Goal: Task Accomplishment & Management: Complete application form

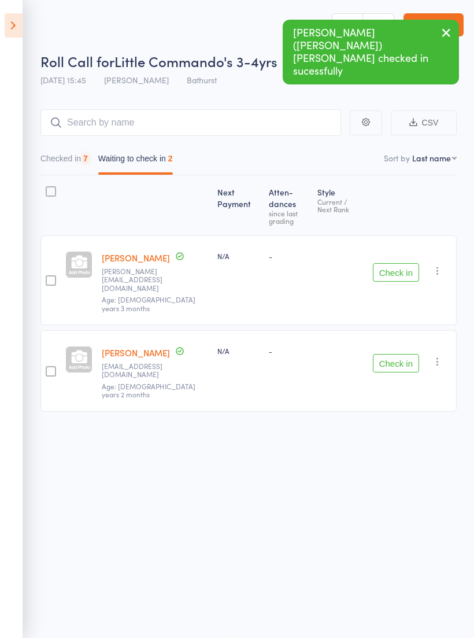
click at [393, 263] on button "Check in" at bounding box center [396, 272] width 46 height 19
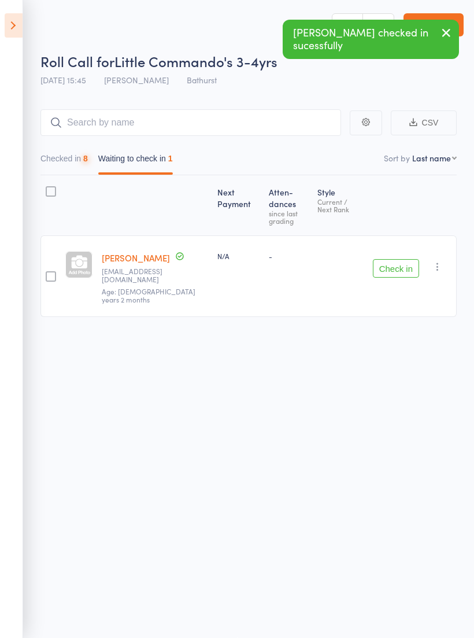
click at [397, 259] on button "Check in" at bounding box center [396, 268] width 46 height 19
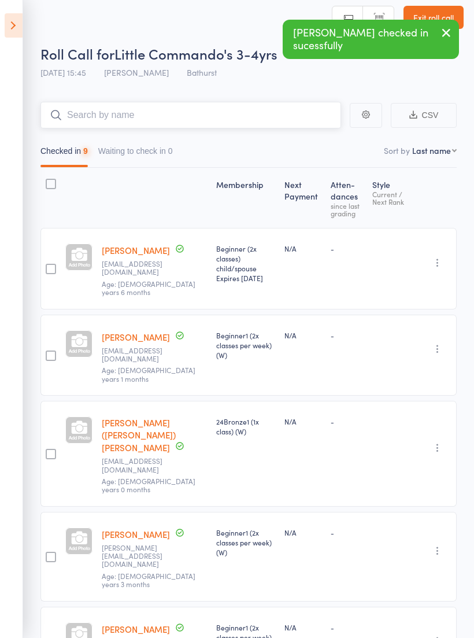
click at [211, 109] on input "search" at bounding box center [190, 115] width 301 height 27
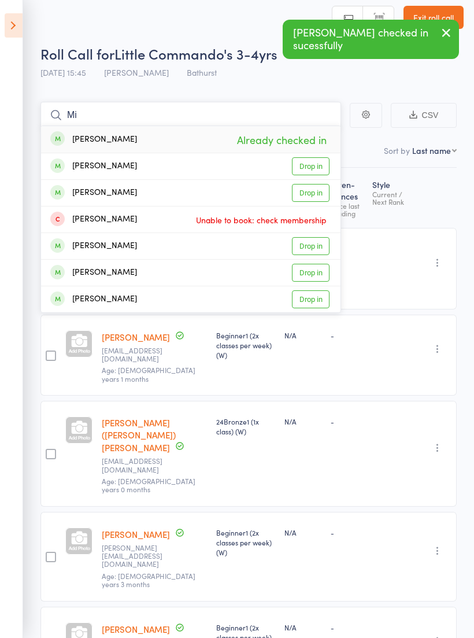
type input "M"
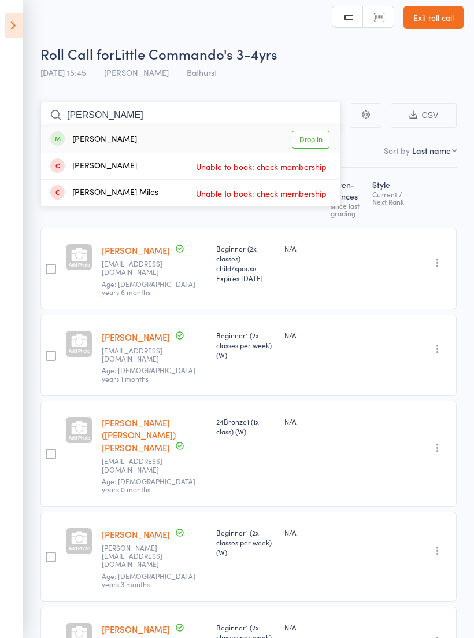
type input "Myles"
click at [318, 136] on link "Drop in" at bounding box center [311, 140] width 38 height 18
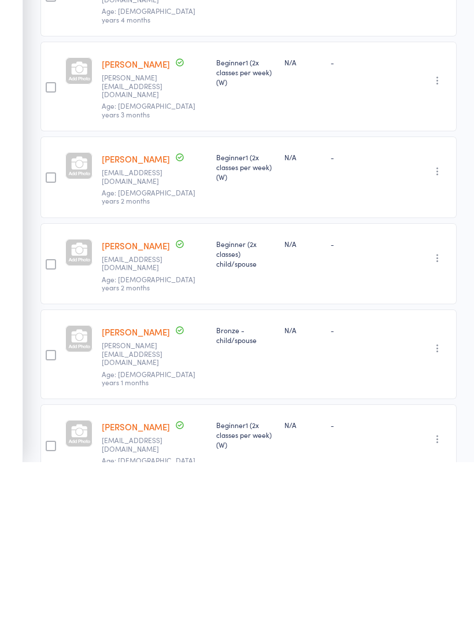
scroll to position [399, 0]
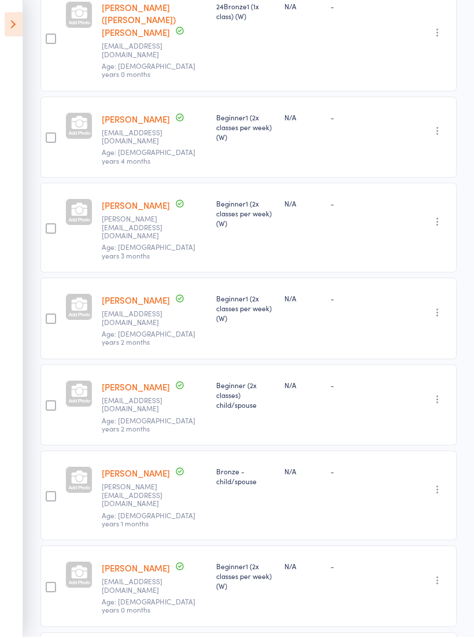
scroll to position [422, 0]
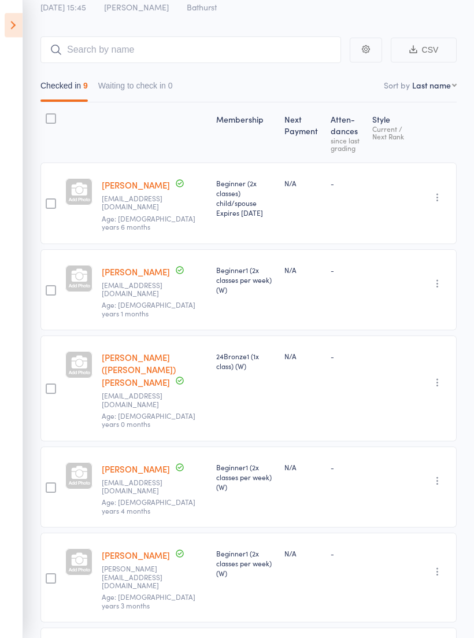
scroll to position [0, 0]
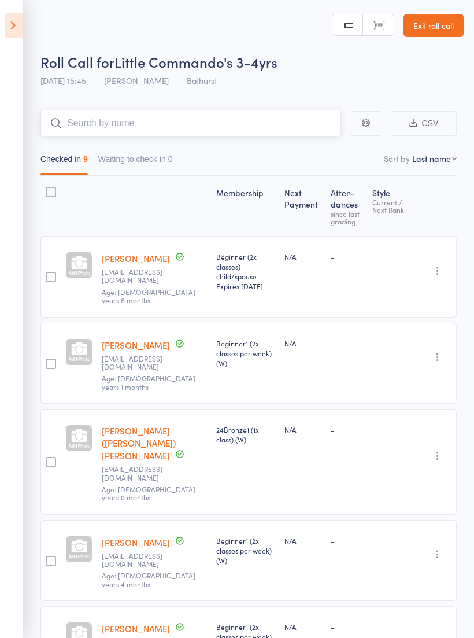
click at [255, 126] on input "search" at bounding box center [190, 123] width 301 height 27
type input "Esther"
click at [316, 146] on link "Drop in" at bounding box center [311, 148] width 38 height 18
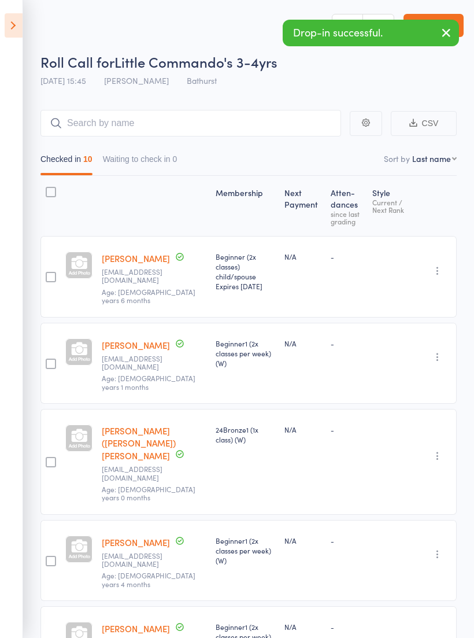
click at [430, 35] on div "Drop-in successful." at bounding box center [371, 33] width 176 height 27
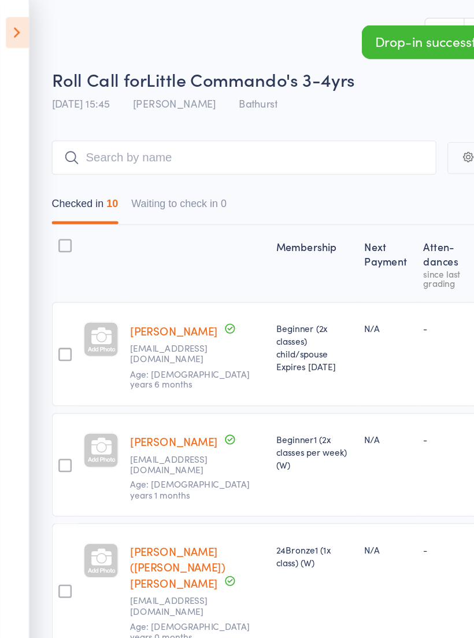
click at [448, 28] on icon "button" at bounding box center [447, 32] width 14 height 14
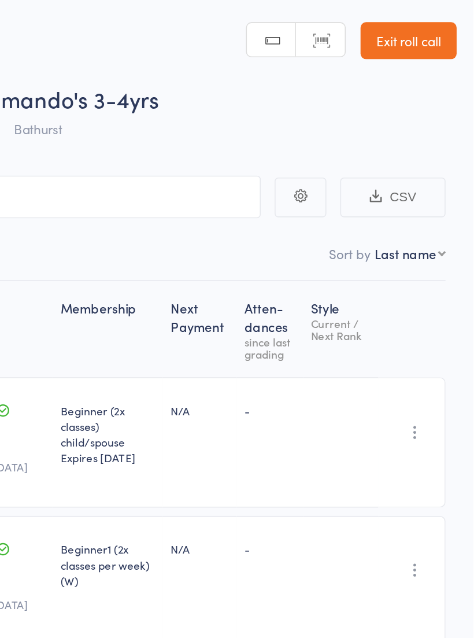
click at [404, 20] on link "Exit roll call" at bounding box center [434, 25] width 60 height 23
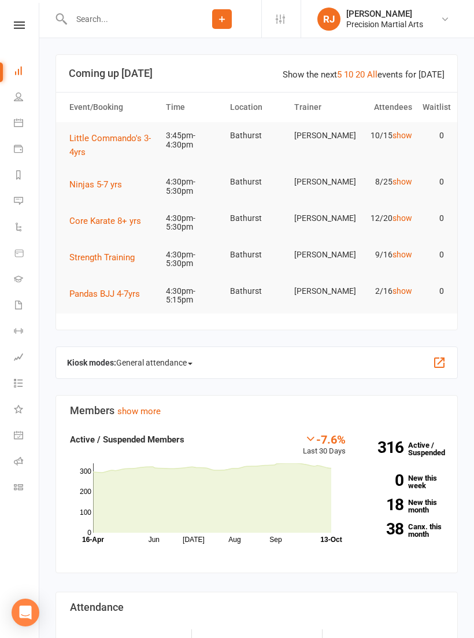
click at [14, 21] on icon at bounding box center [19, 25] width 11 height 8
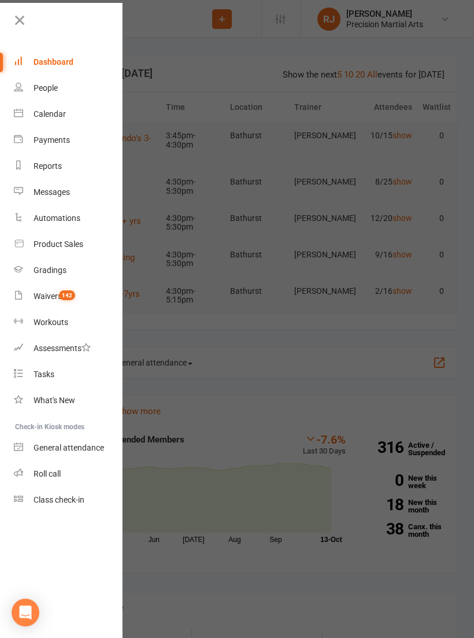
click at [68, 290] on span "142" at bounding box center [67, 295] width 16 height 10
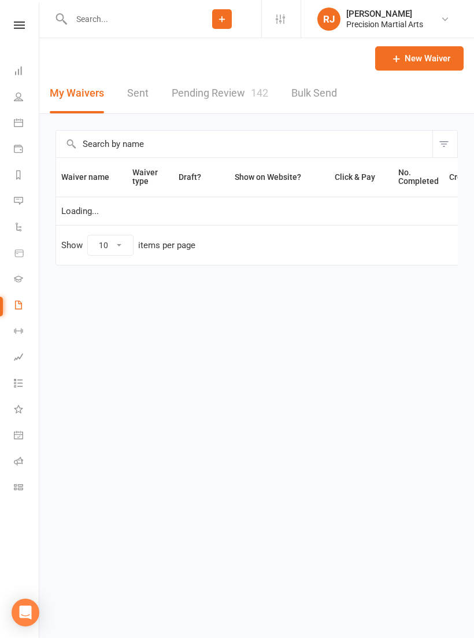
click at [237, 99] on link "Pending Review 142" at bounding box center [220, 93] width 97 height 40
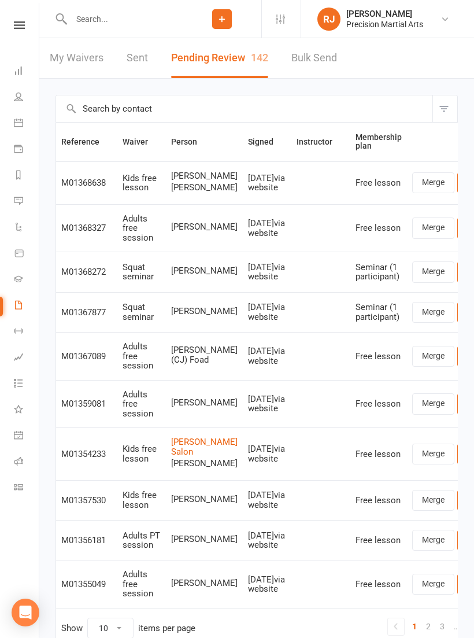
click at [458, 193] on link "Review" at bounding box center [480, 182] width 45 height 21
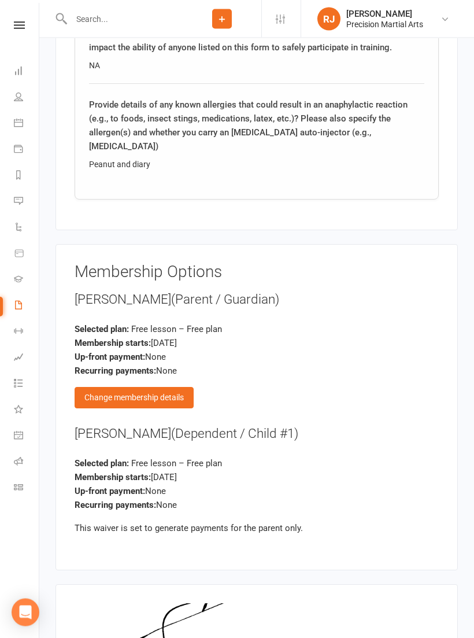
scroll to position [1482, 0]
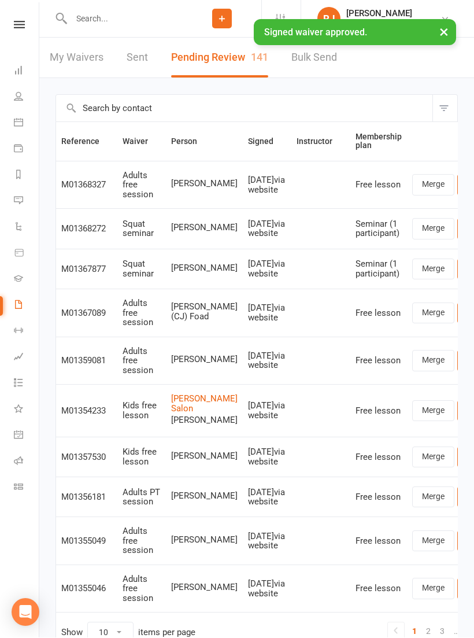
scroll to position [1, 0]
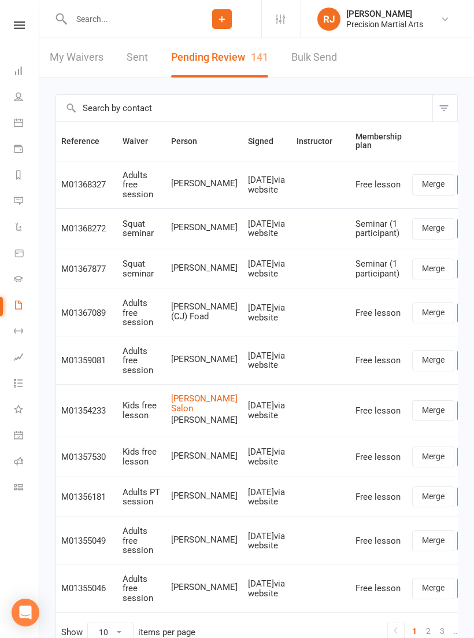
click at [17, 17] on nav "Clubworx Dashboard People Calendar Payments Reports Messages Automations Produc…" at bounding box center [19, 322] width 39 height 638
click at [8, 27] on link at bounding box center [19, 25] width 41 height 8
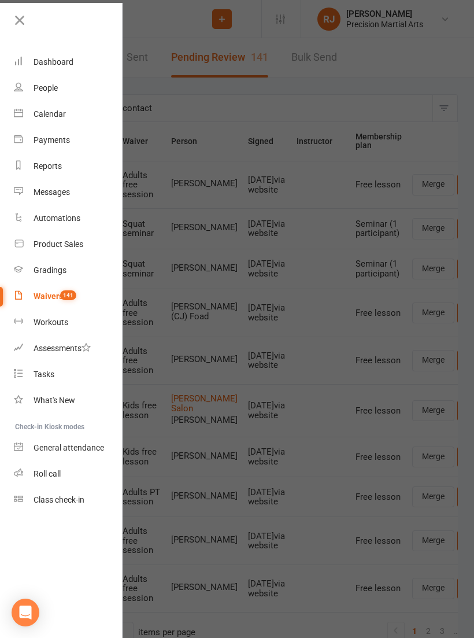
click at [65, 473] on link "Roll call" at bounding box center [68, 474] width 109 height 26
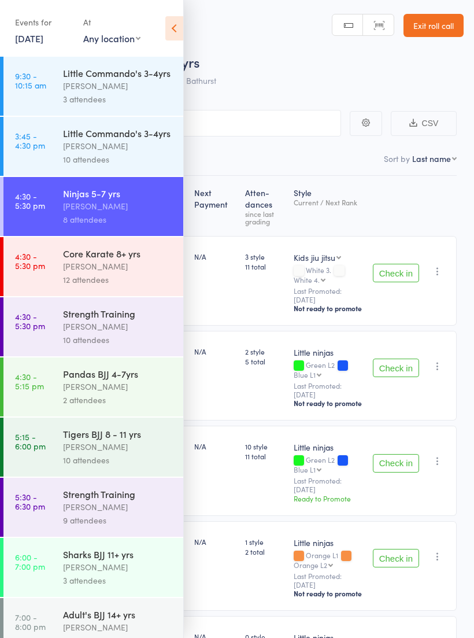
click at [117, 279] on div "12 attendees" at bounding box center [118, 279] width 110 height 13
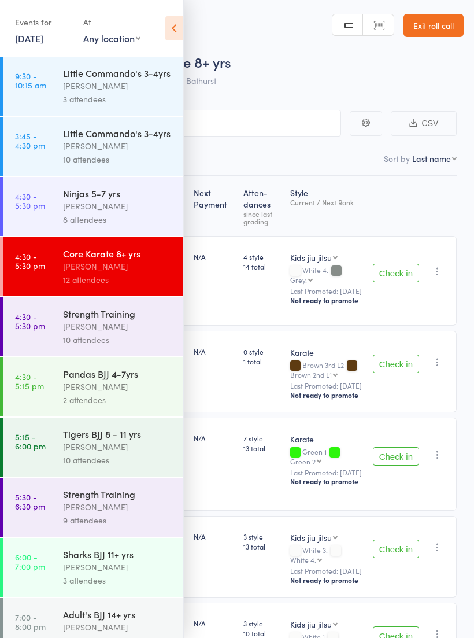
click at [178, 30] on icon at bounding box center [174, 28] width 18 height 24
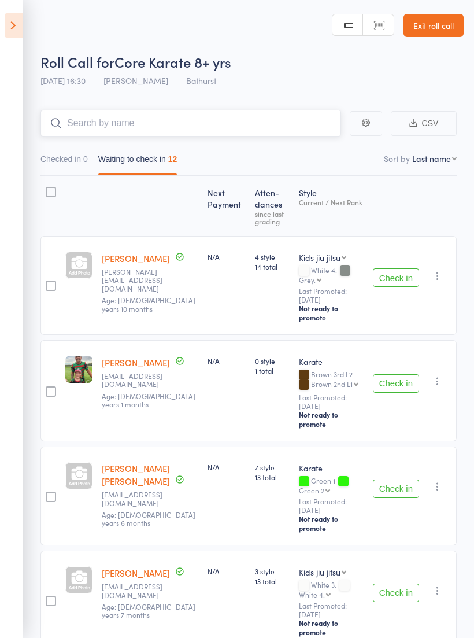
click at [261, 134] on input "search" at bounding box center [190, 123] width 301 height 27
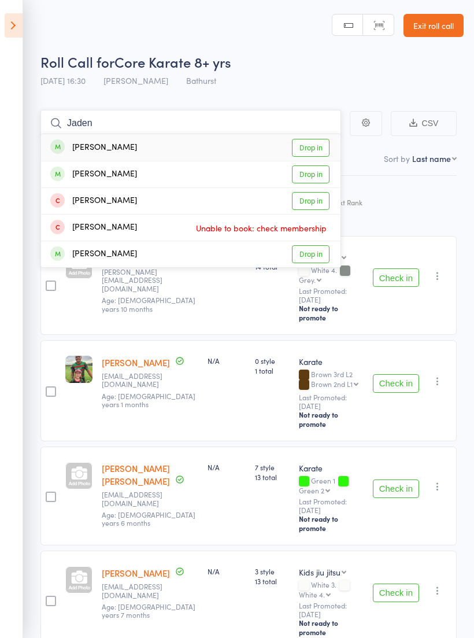
type input "Jaden"
click at [310, 156] on link "Drop in" at bounding box center [311, 148] width 38 height 18
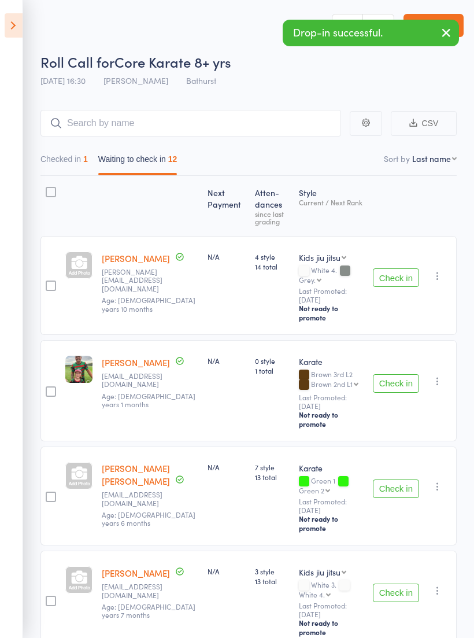
click at [445, 31] on icon "button" at bounding box center [447, 32] width 14 height 14
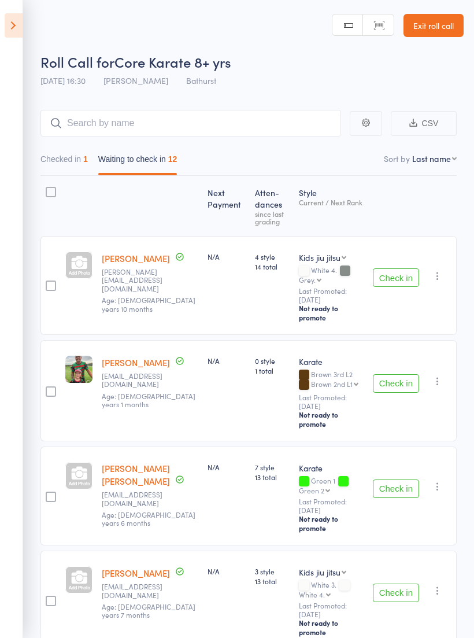
click at [12, 30] on icon at bounding box center [14, 25] width 18 height 24
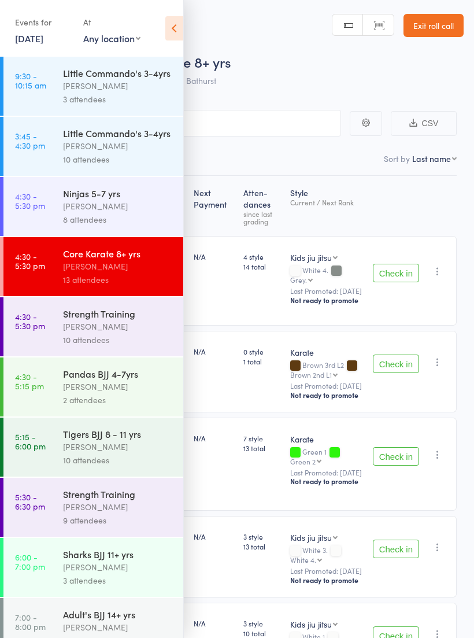
click at [46, 213] on link "4:30 - 5:30 pm Ninjas 5-7 yrs Isabella Morris 8 attendees" at bounding box center [93, 206] width 180 height 59
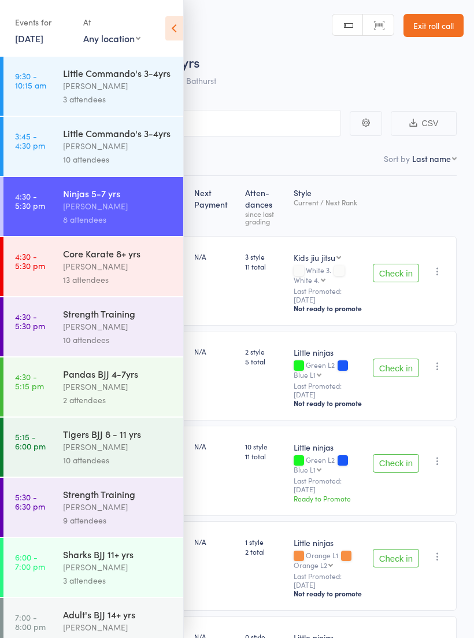
click at [182, 21] on icon at bounding box center [174, 28] width 18 height 24
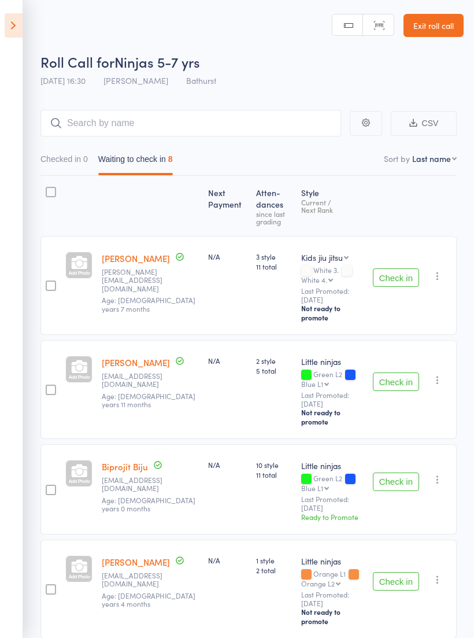
click at [389, 282] on button "Check in" at bounding box center [396, 277] width 46 height 19
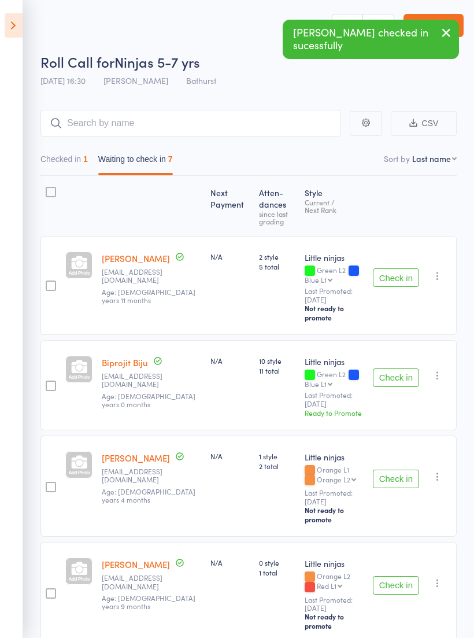
click at [391, 386] on div "Check in Check in Promote Send message Add Note Add Task Add Flag Remove Mark a…" at bounding box center [412, 385] width 89 height 90
click at [405, 371] on button "Check in" at bounding box center [396, 377] width 46 height 19
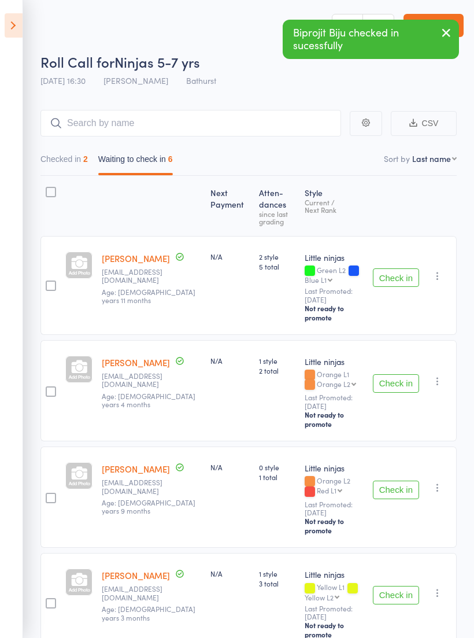
click at [392, 481] on button "Check in" at bounding box center [396, 490] width 46 height 19
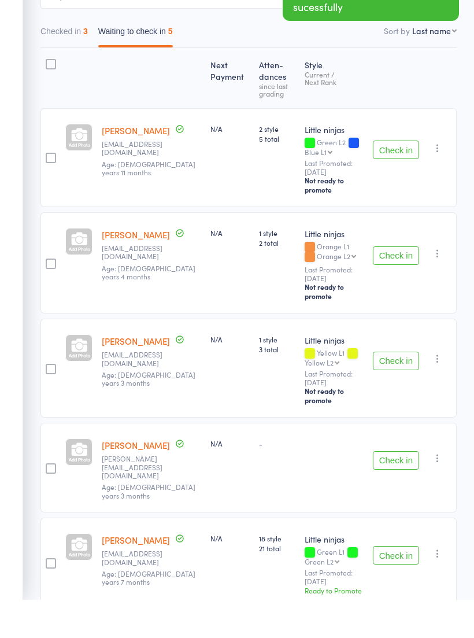
scroll to position [89, 0]
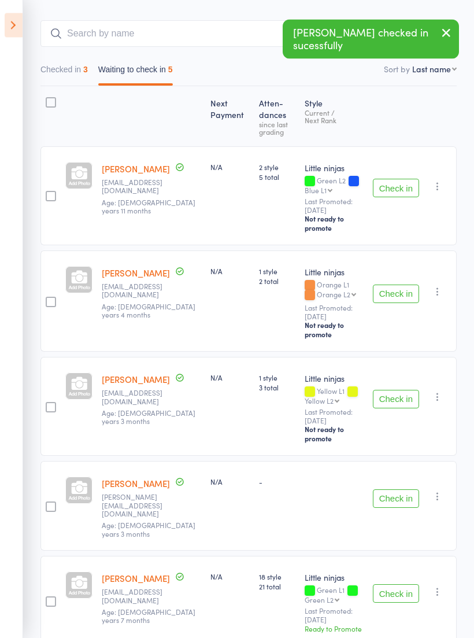
click at [397, 490] on button "Check in" at bounding box center [396, 499] width 46 height 19
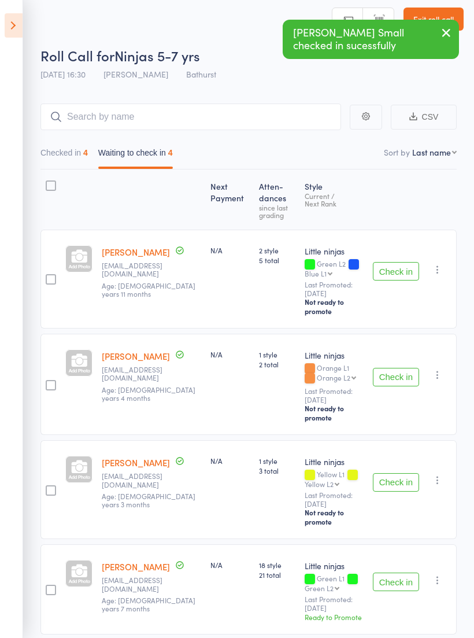
click at [419, 368] on button "Check in" at bounding box center [396, 377] width 46 height 19
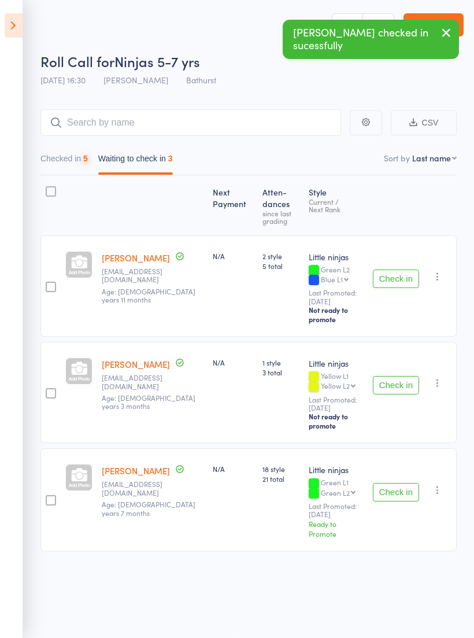
scroll to position [8, 0]
click at [221, 112] on input "search" at bounding box center [190, 122] width 301 height 27
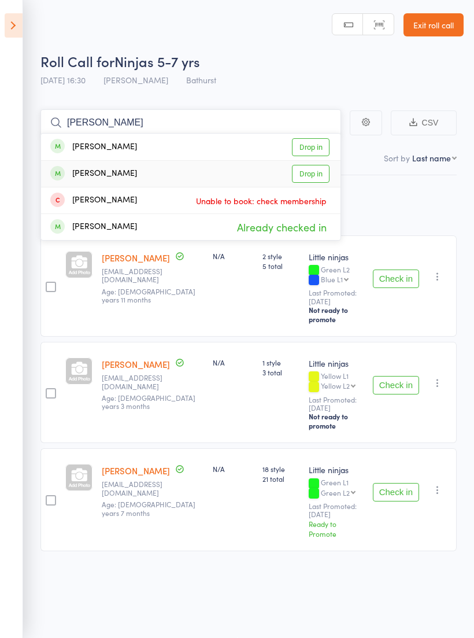
type input "Elijah"
click at [320, 165] on link "Drop in" at bounding box center [311, 174] width 38 height 18
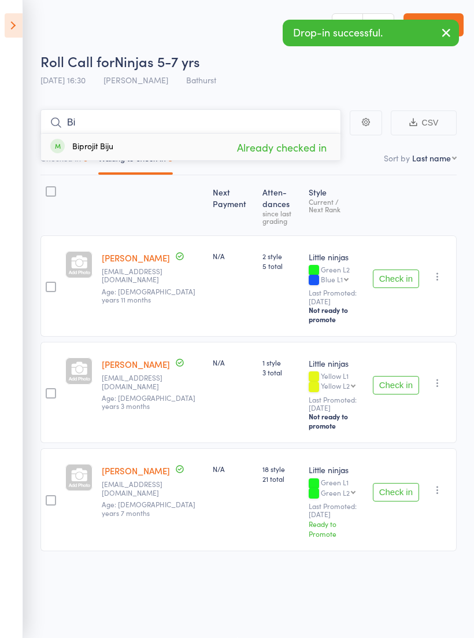
type input "B"
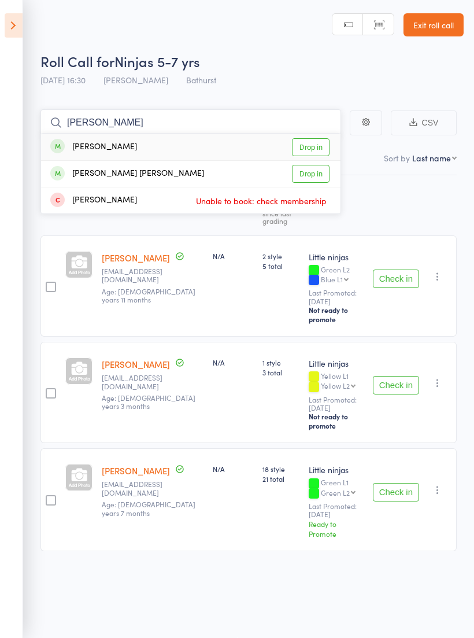
type input "Elsi"
click at [312, 139] on link "Drop in" at bounding box center [311, 147] width 38 height 18
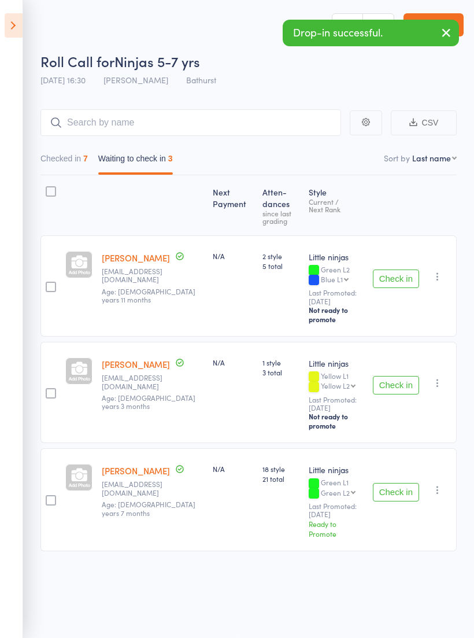
click at [440, 271] on icon "button" at bounding box center [438, 277] width 12 height 12
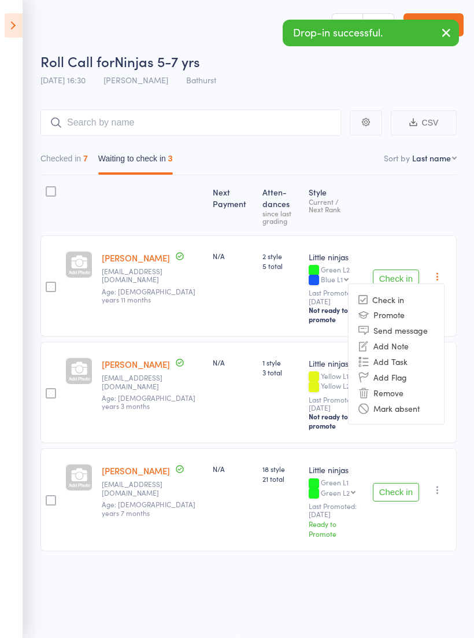
click at [400, 385] on li "Remove" at bounding box center [396, 393] width 95 height 16
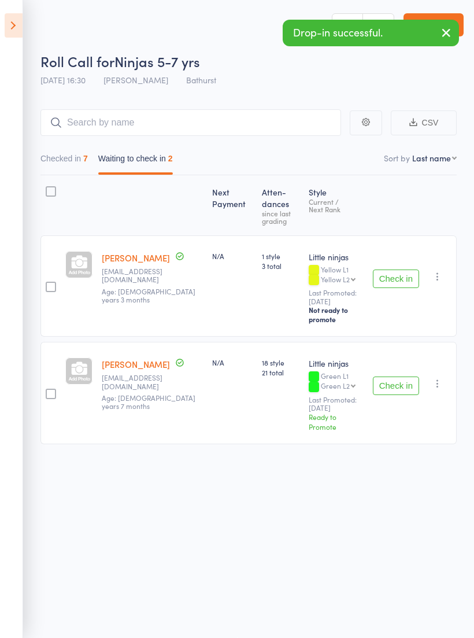
click at [440, 271] on icon "button" at bounding box center [438, 277] width 12 height 12
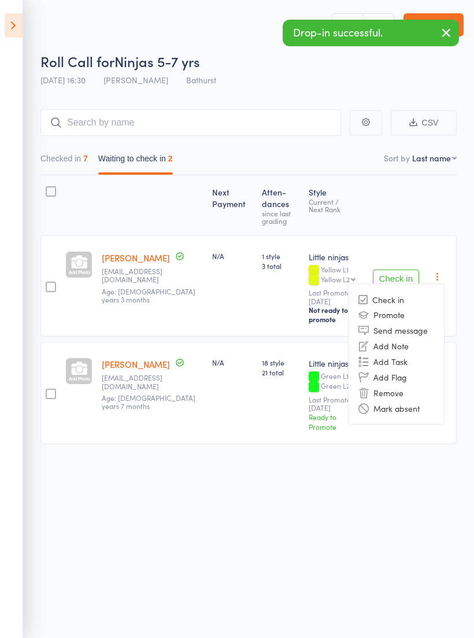
click at [396, 400] on li "Mark absent" at bounding box center [396, 408] width 95 height 16
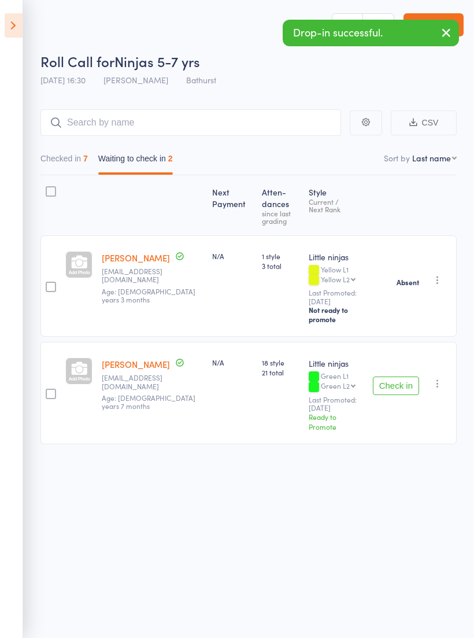
click at [443, 274] on icon "button" at bounding box center [438, 280] width 12 height 12
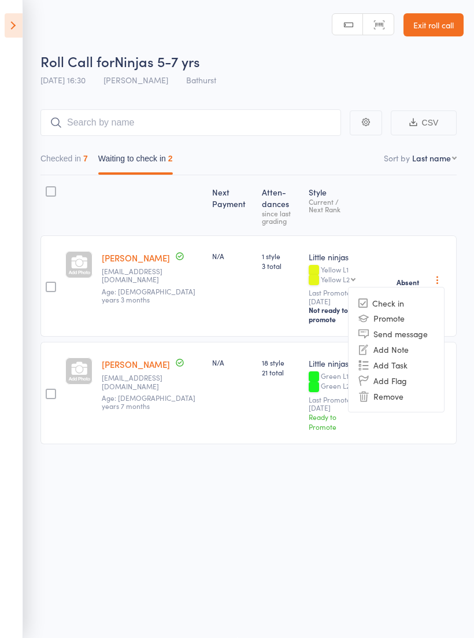
click at [398, 373] on li "Add Flag" at bounding box center [396, 381] width 95 height 16
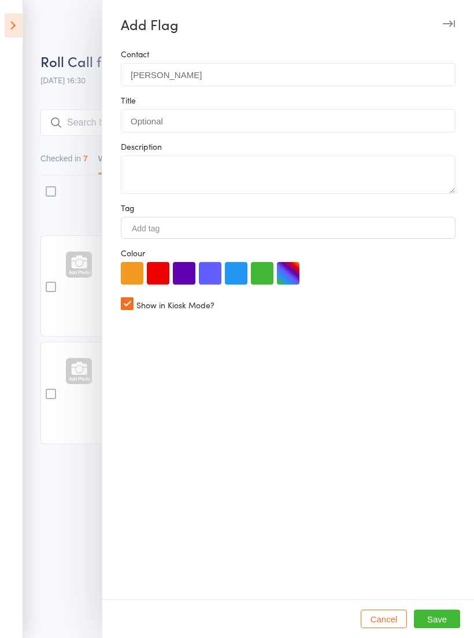
click at [388, 620] on button "Cancel" at bounding box center [384, 619] width 46 height 19
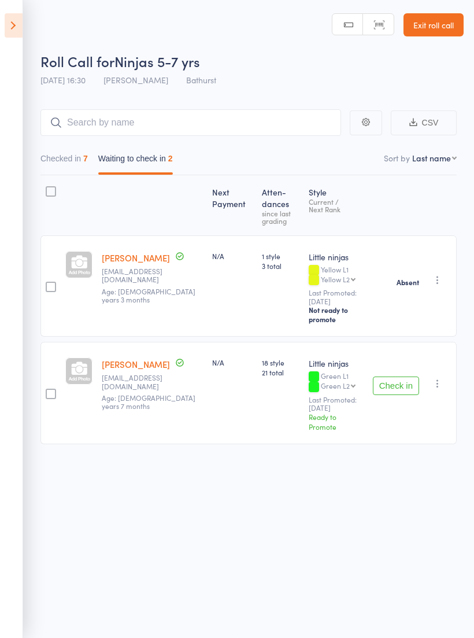
click at [441, 274] on icon "button" at bounding box center [438, 280] width 12 height 12
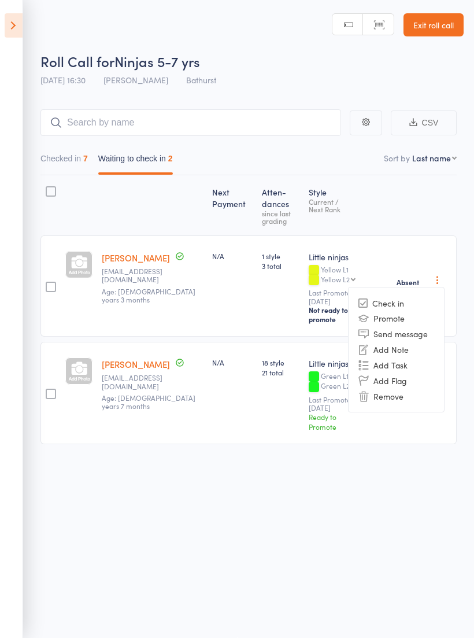
click at [399, 388] on li "Remove" at bounding box center [396, 396] width 95 height 16
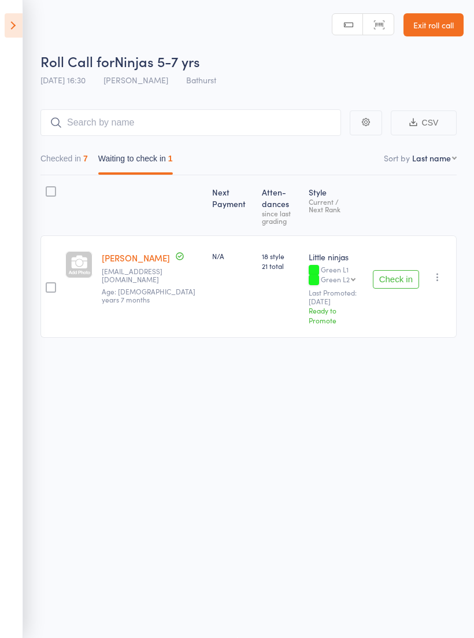
click at [436, 271] on icon "button" at bounding box center [438, 277] width 12 height 12
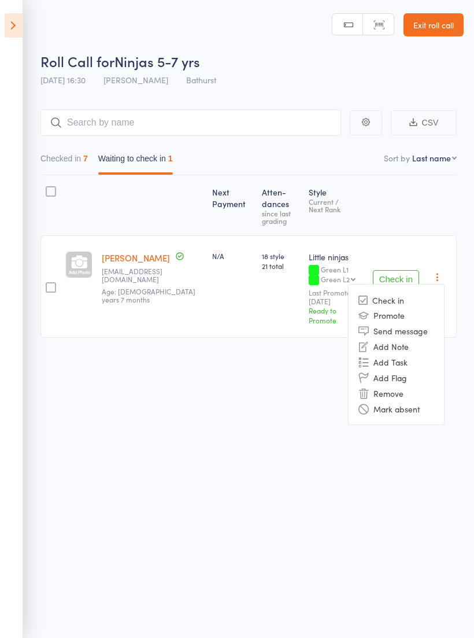
click at [405, 401] on li "Mark absent" at bounding box center [396, 409] width 95 height 16
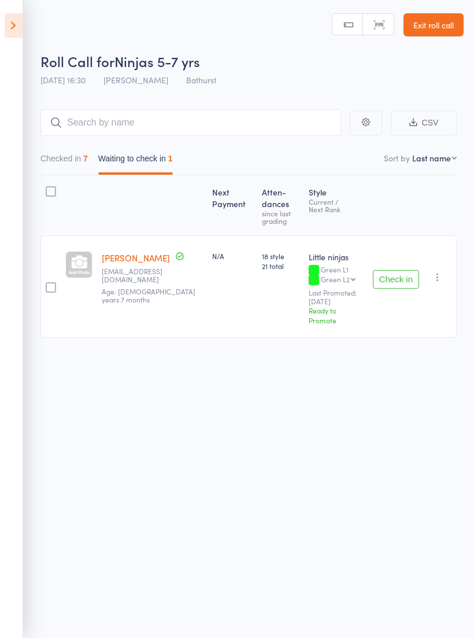
click at [439, 271] on icon "button" at bounding box center [438, 277] width 12 height 12
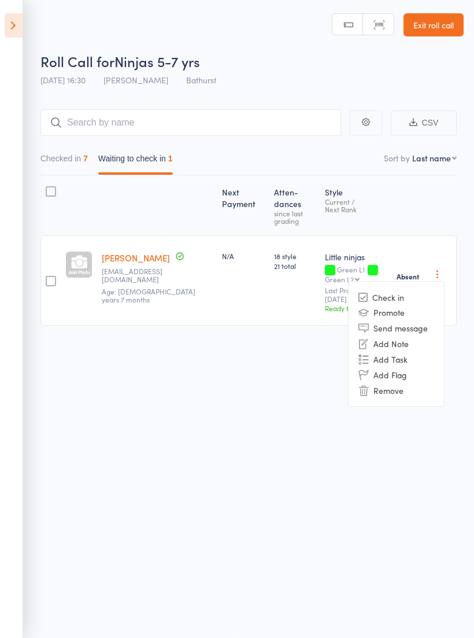
click at [396, 382] on li "Remove" at bounding box center [396, 390] width 95 height 16
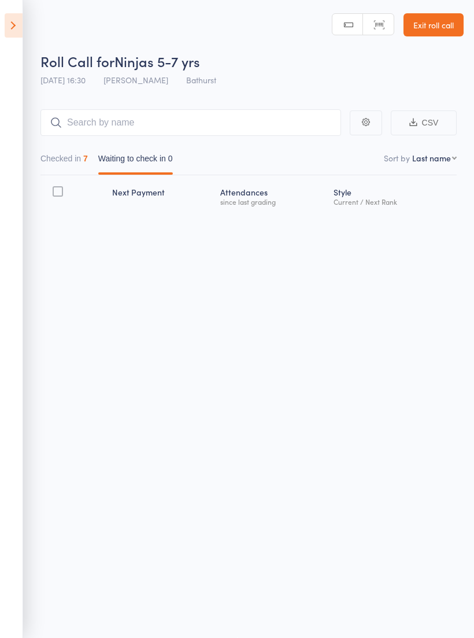
click at [11, 27] on icon at bounding box center [14, 25] width 18 height 24
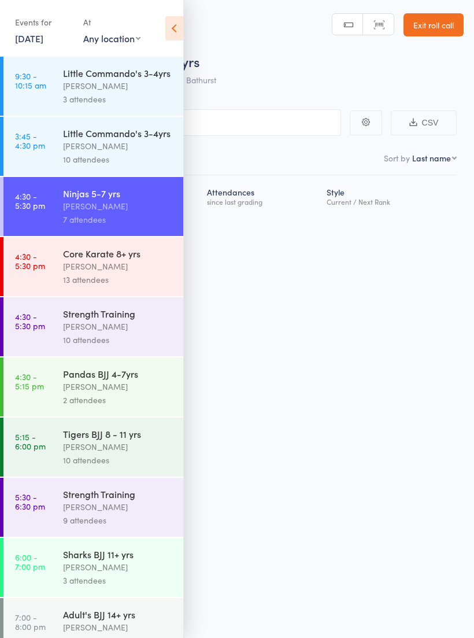
click at [120, 266] on div "[PERSON_NAME]" at bounding box center [118, 266] width 110 height 13
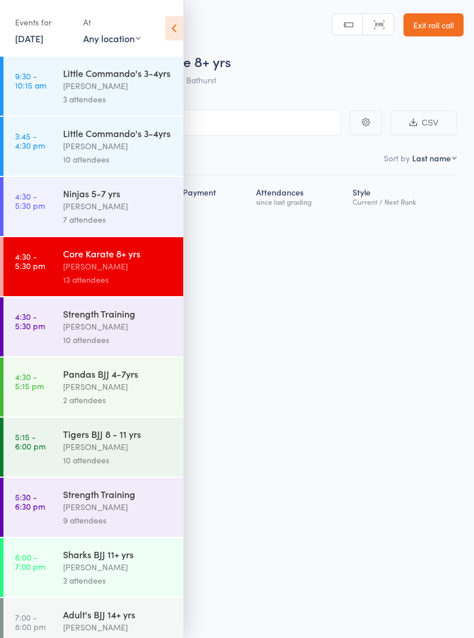
click at [182, 25] on icon at bounding box center [174, 28] width 18 height 24
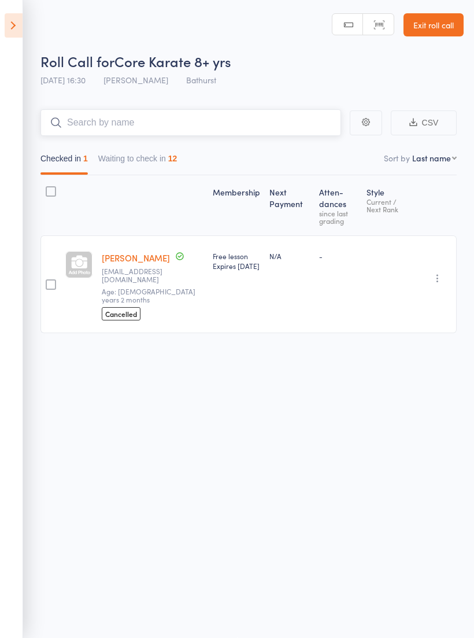
click at [210, 112] on input "search" at bounding box center [190, 122] width 301 height 27
type input "Audre"
click at [319, 141] on link "Check in" at bounding box center [309, 147] width 41 height 18
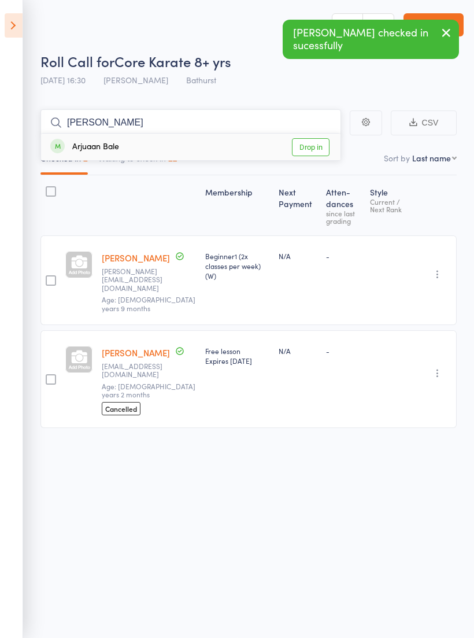
type input "Arju"
click at [306, 142] on link "Drop in" at bounding box center [311, 147] width 38 height 18
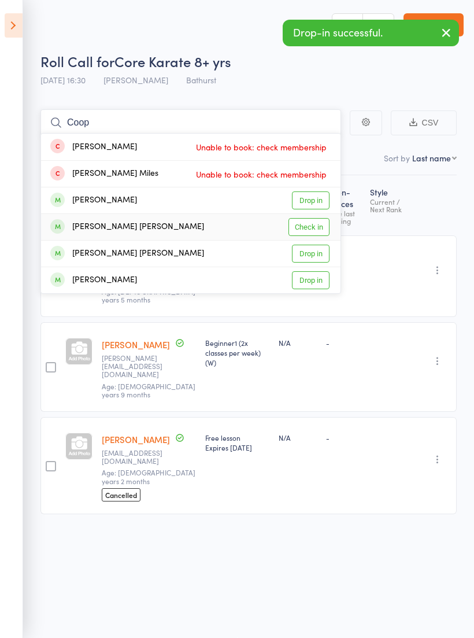
type input "Coop"
click at [305, 221] on link "Check in" at bounding box center [309, 227] width 41 height 18
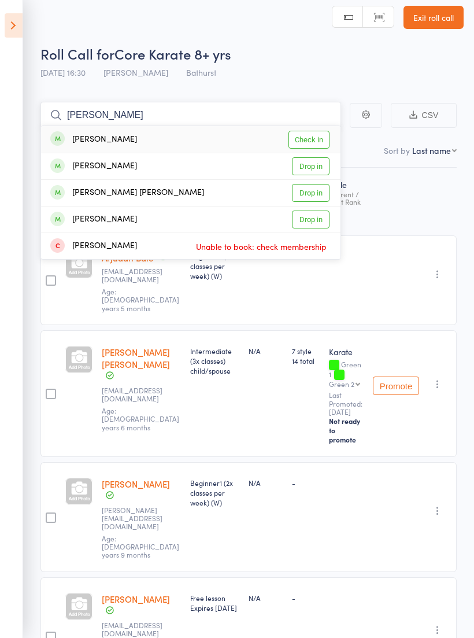
type input "Anna"
click at [311, 139] on link "Check in" at bounding box center [309, 140] width 41 height 18
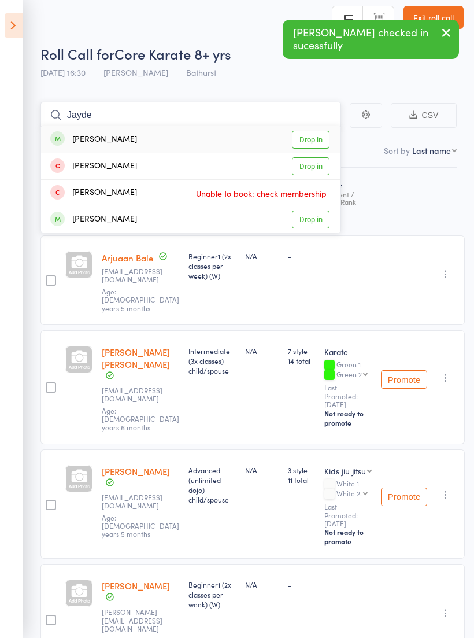
type input "Jayde"
click at [318, 140] on link "Drop in" at bounding box center [311, 140] width 38 height 18
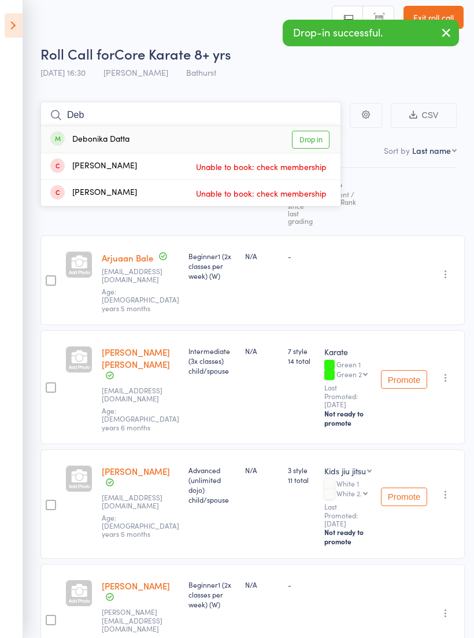
type input "Deb"
click at [314, 141] on link "Drop in" at bounding box center [311, 140] width 38 height 18
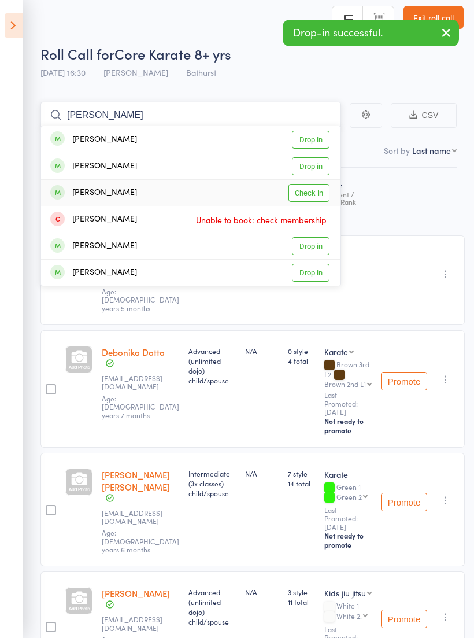
type input "Alex"
click at [315, 192] on link "Check in" at bounding box center [309, 193] width 41 height 18
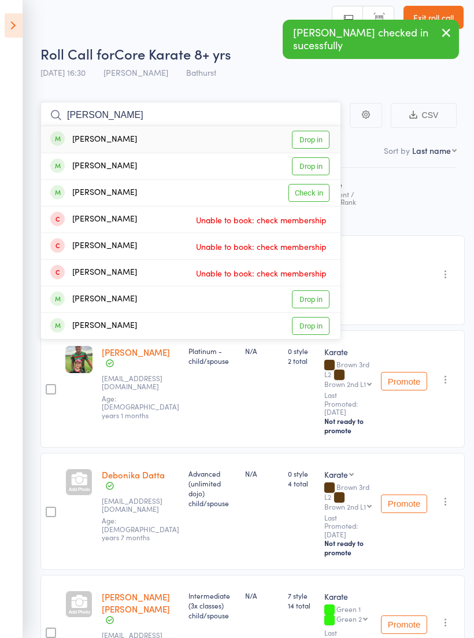
type input "Riley"
click at [315, 194] on link "Check in" at bounding box center [309, 193] width 41 height 18
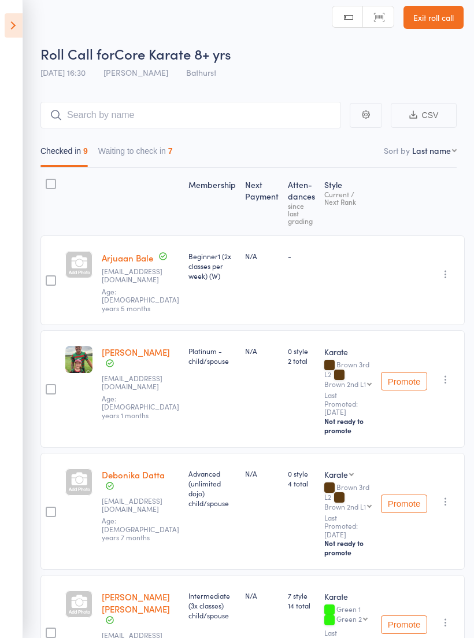
click at [235, 117] on input "search" at bounding box center [190, 115] width 301 height 27
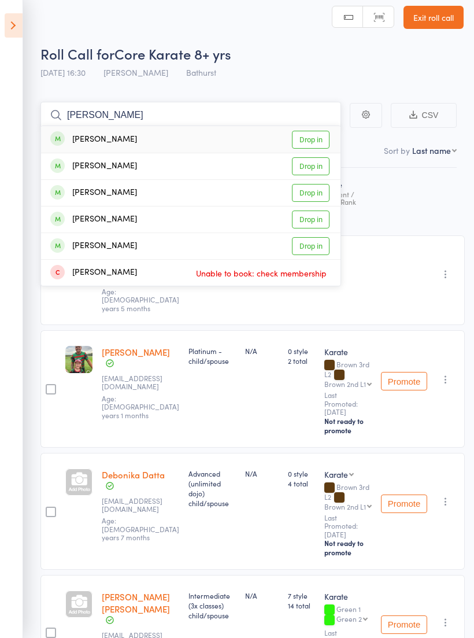
type input "Leo"
click at [313, 219] on link "Drop in" at bounding box center [311, 220] width 38 height 18
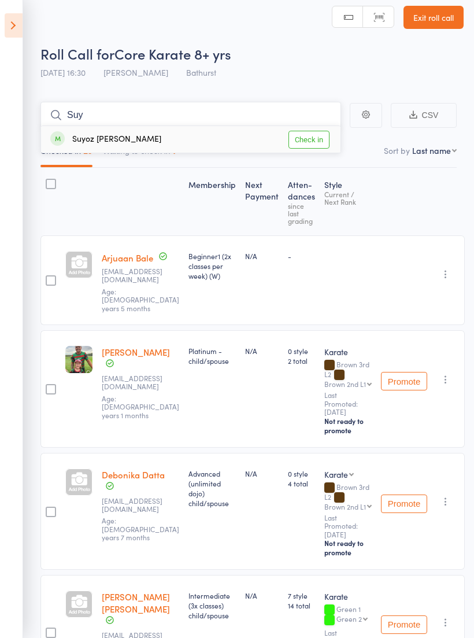
type input "Suy"
click at [313, 142] on link "Check in" at bounding box center [309, 140] width 41 height 18
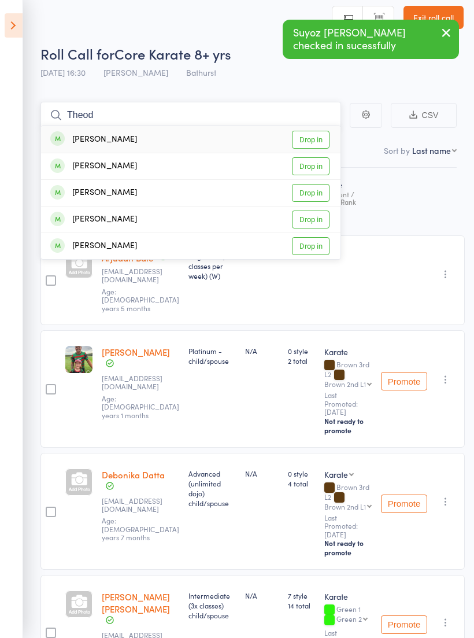
type input "Theod"
click at [317, 137] on link "Drop in" at bounding box center [311, 140] width 38 height 18
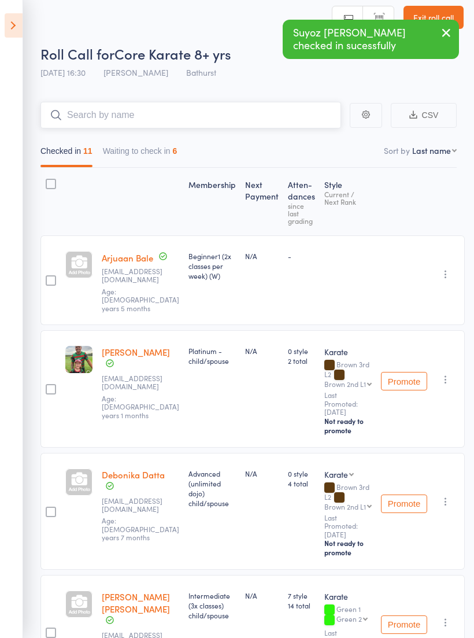
click at [272, 119] on input "search" at bounding box center [190, 115] width 301 height 27
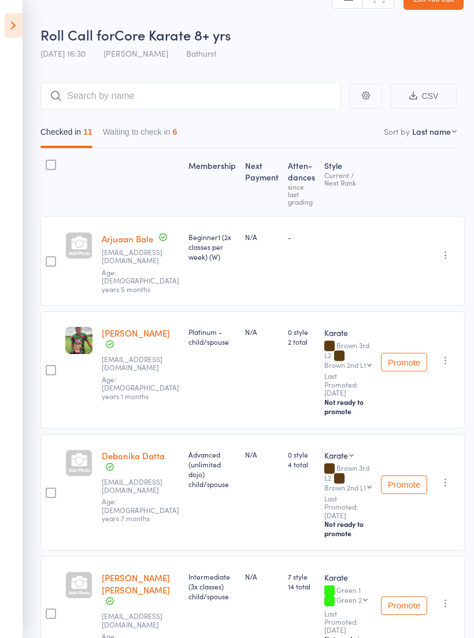
scroll to position [0, 0]
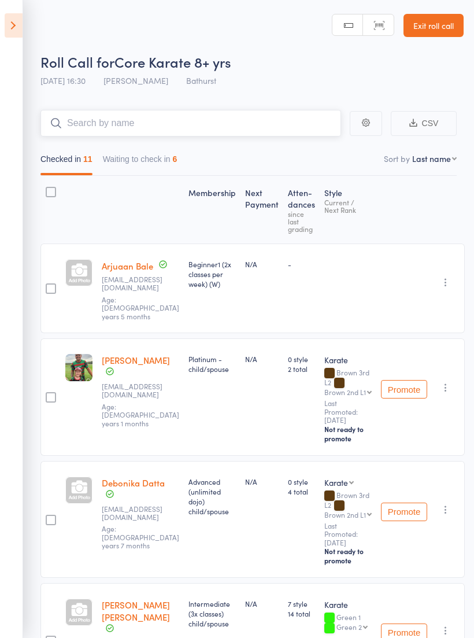
click at [169, 127] on input "search" at bounding box center [190, 123] width 301 height 27
click at [178, 165] on button "Waiting to check in 6" at bounding box center [140, 162] width 75 height 27
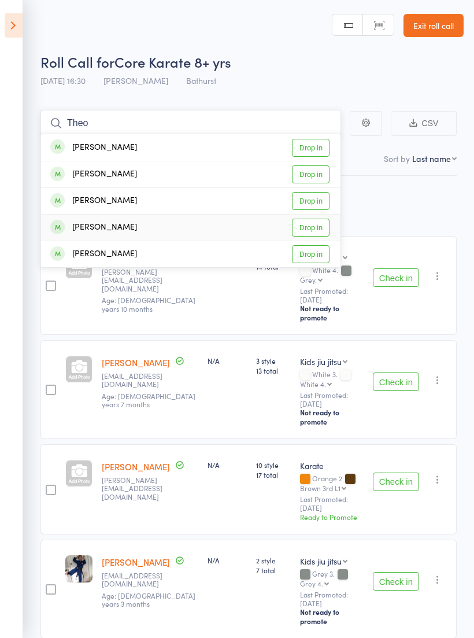
type input "Theo"
click at [305, 230] on link "Drop in" at bounding box center [311, 228] width 38 height 18
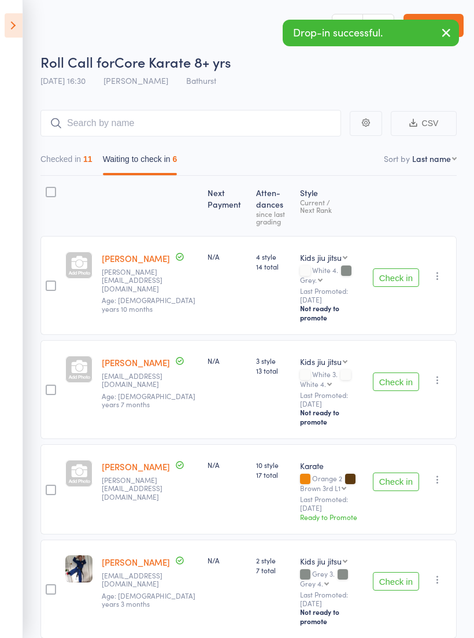
click at [401, 275] on button "Check in" at bounding box center [396, 277] width 46 height 19
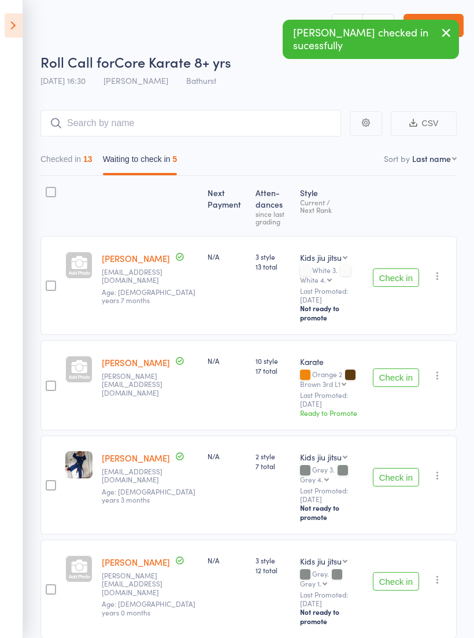
click at [399, 276] on button "Check in" at bounding box center [396, 277] width 46 height 19
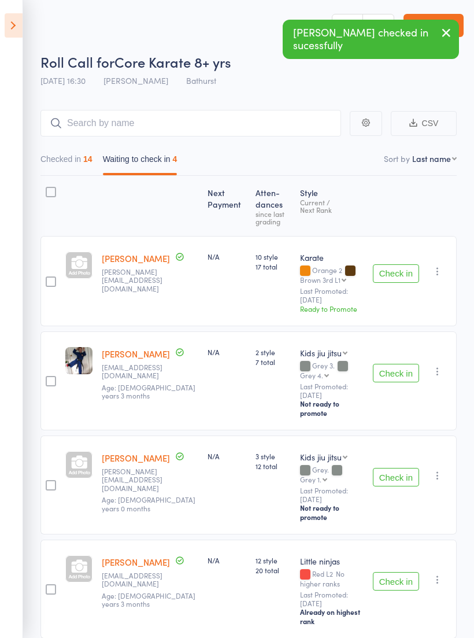
click at [399, 270] on button "Check in" at bounding box center [396, 273] width 46 height 19
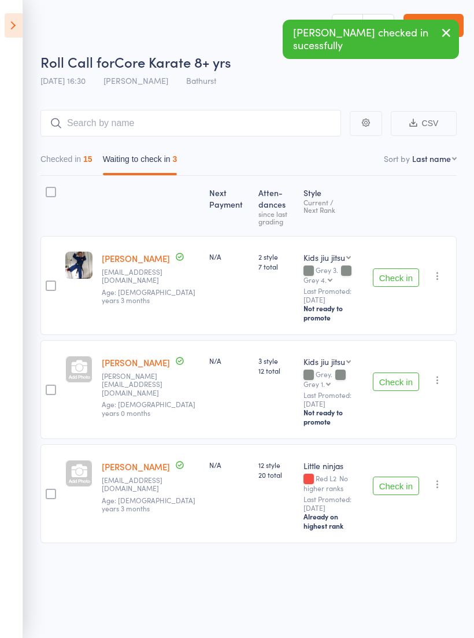
click at [401, 274] on button "Check in" at bounding box center [396, 277] width 46 height 19
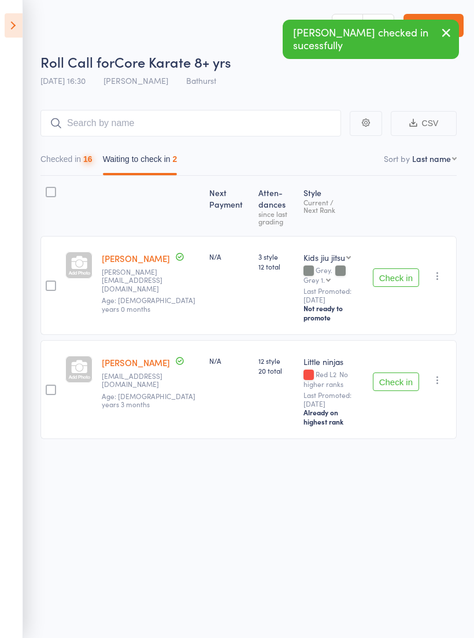
click at [441, 276] on icon "button" at bounding box center [438, 276] width 12 height 12
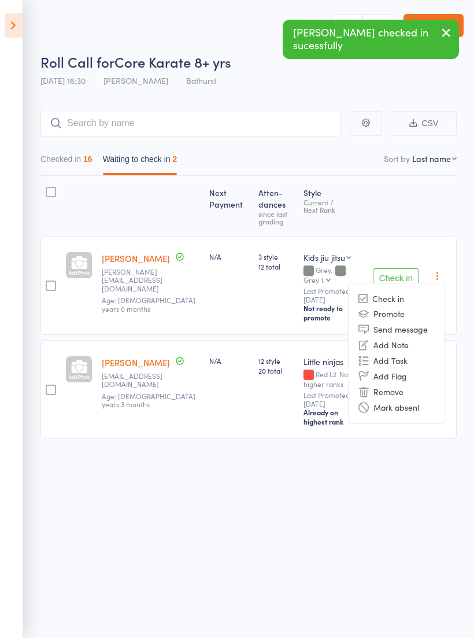
click at [397, 384] on li "Remove" at bounding box center [396, 392] width 95 height 16
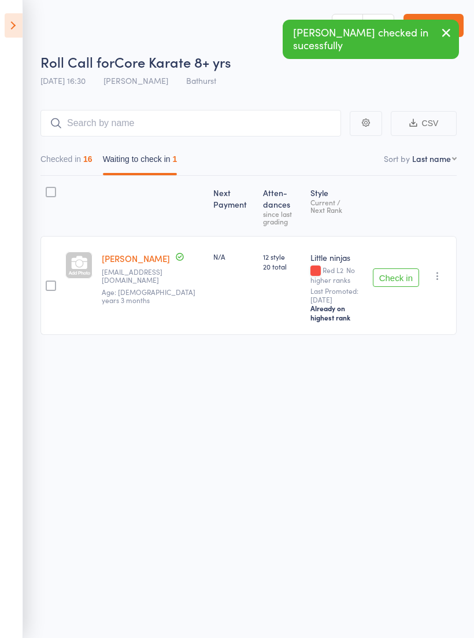
click at [444, 278] on icon "button" at bounding box center [438, 276] width 12 height 12
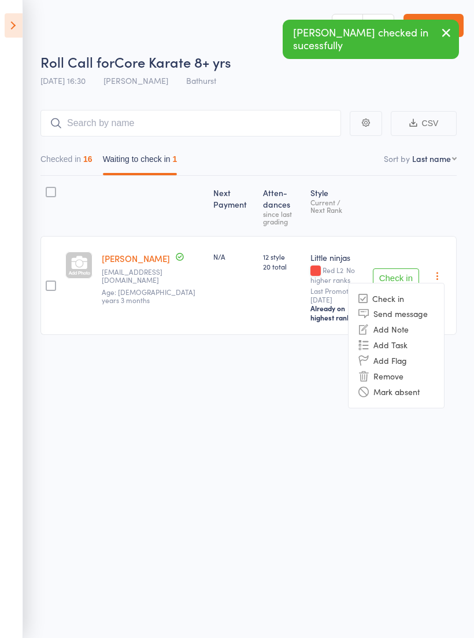
click at [398, 378] on li "Remove" at bounding box center [396, 376] width 95 height 16
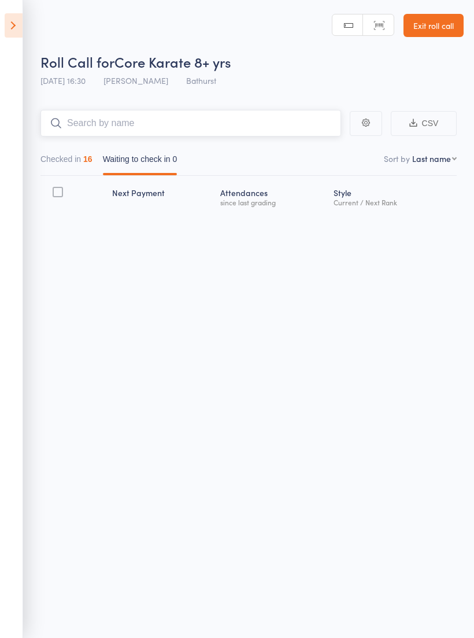
click at [190, 117] on input "search" at bounding box center [190, 123] width 301 height 27
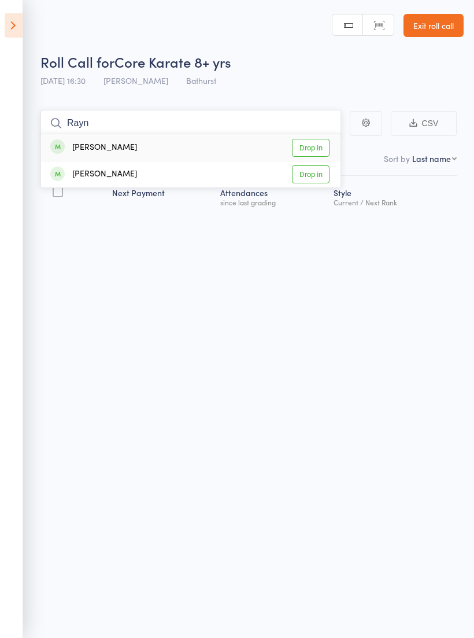
type input "Rayn"
click at [312, 149] on link "Drop in" at bounding box center [311, 148] width 38 height 18
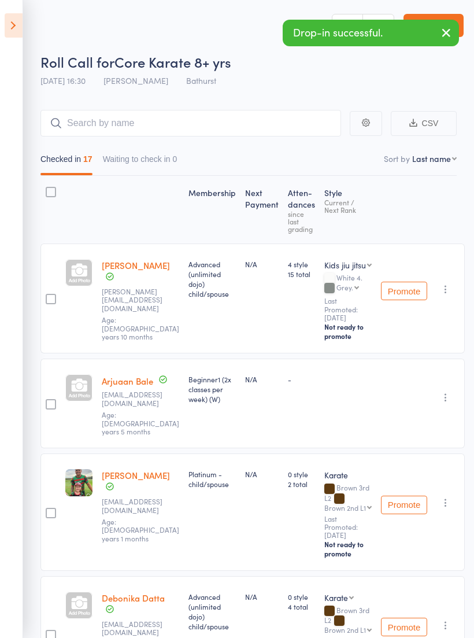
click at [23, 14] on aside "Events for 13 Oct, 2025 13 Oct, 2025 October 2025 Sun Mon Tue Wed Thu Fri Sat 4…" at bounding box center [11, 319] width 23 height 638
click at [20, 26] on icon at bounding box center [14, 25] width 18 height 24
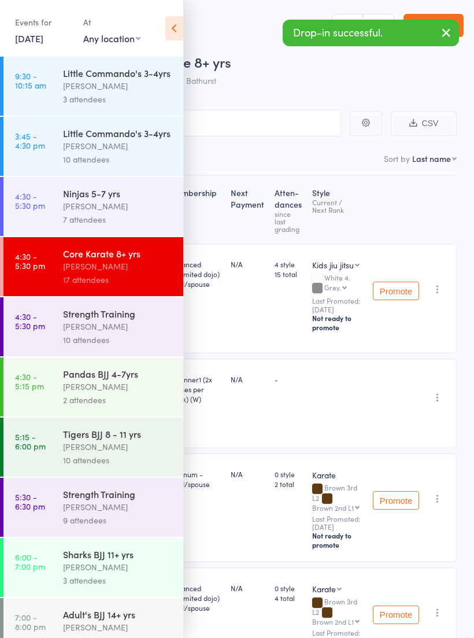
click at [448, 30] on icon "button" at bounding box center [447, 32] width 14 height 14
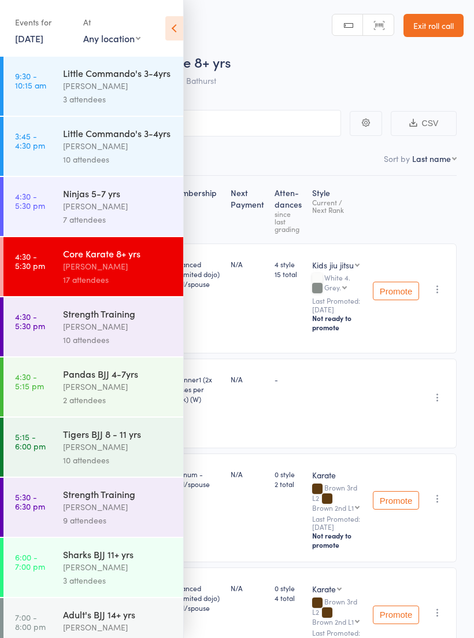
click at [67, 393] on div "[PERSON_NAME]" at bounding box center [118, 386] width 110 height 13
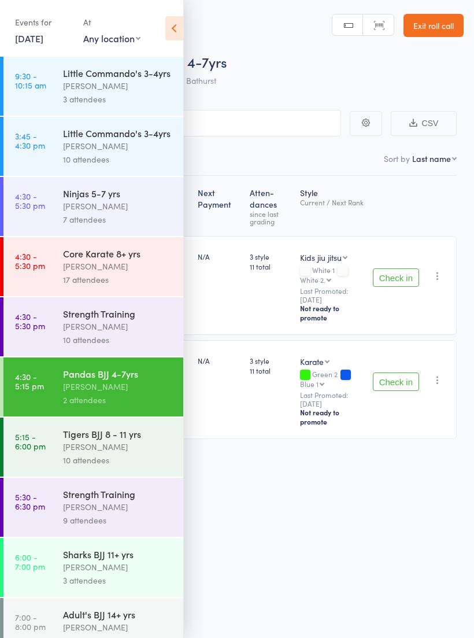
click at [183, 25] on icon at bounding box center [174, 28] width 18 height 24
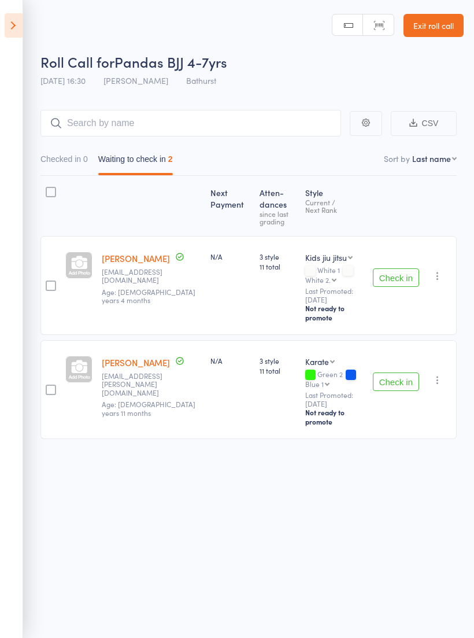
click at [404, 278] on button "Check in" at bounding box center [396, 277] width 46 height 19
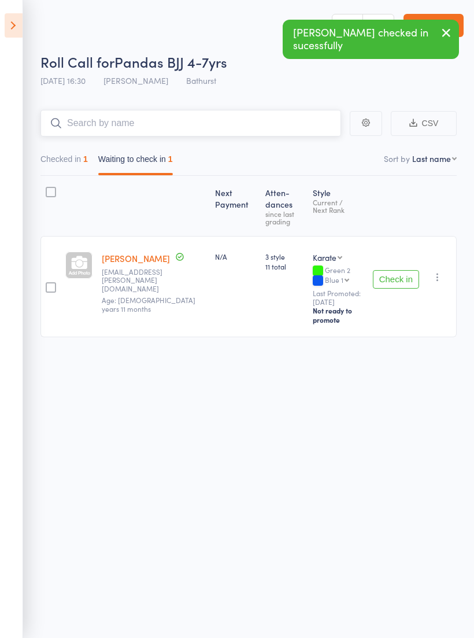
click at [266, 117] on input "search" at bounding box center [190, 123] width 301 height 27
click at [441, 271] on icon "button" at bounding box center [438, 277] width 12 height 12
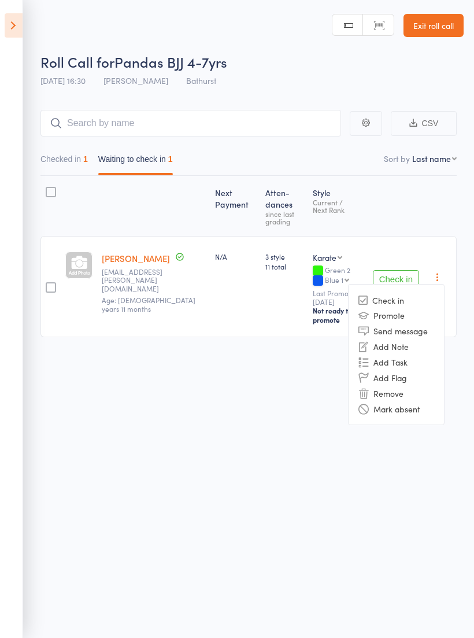
click at [398, 388] on li "Remove" at bounding box center [396, 393] width 95 height 16
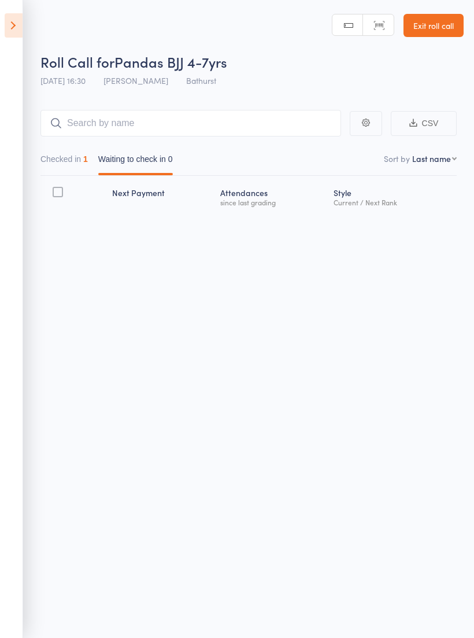
click at [434, 18] on link "Exit roll call" at bounding box center [434, 25] width 60 height 23
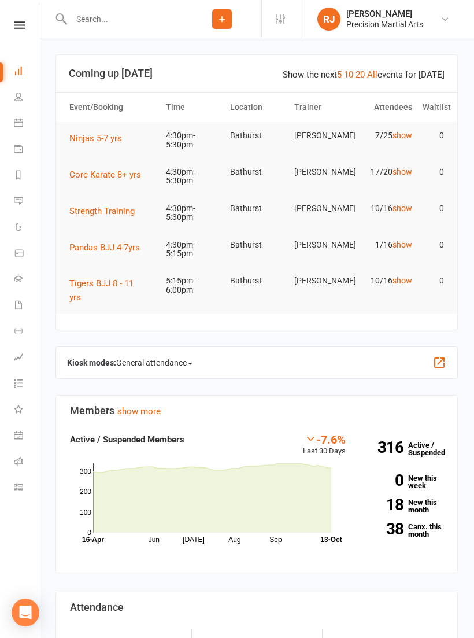
click at [21, 21] on icon at bounding box center [19, 25] width 11 height 8
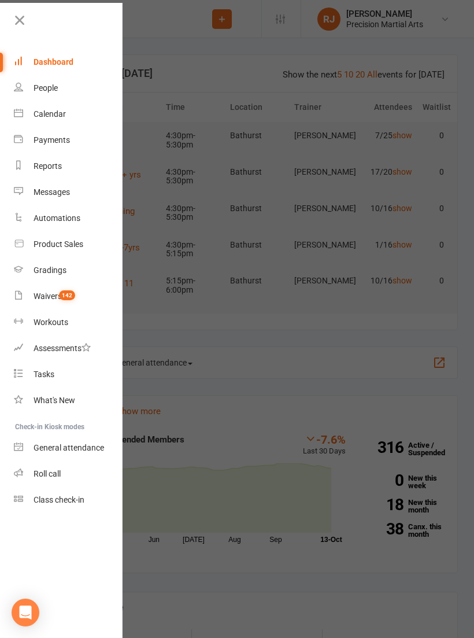
click at [42, 473] on div "Roll call" at bounding box center [47, 473] width 27 height 9
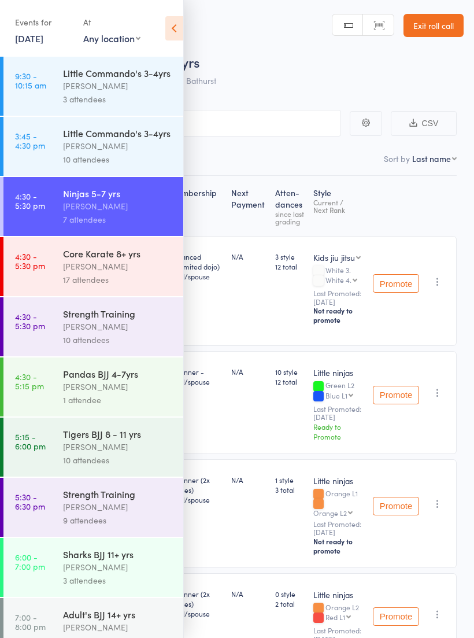
click at [418, 15] on link "Exit roll call" at bounding box center [434, 25] width 60 height 23
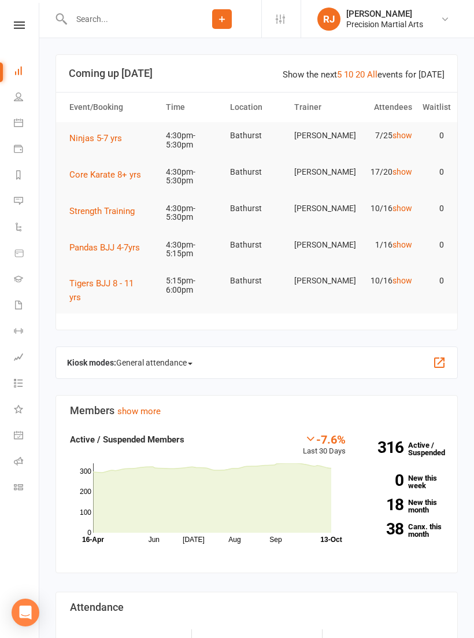
click at [130, 17] on input "text" at bounding box center [125, 19] width 115 height 16
type input "O"
type input "Oma"
click at [167, 50] on div "[EMAIL_ADDRESS][DOMAIN_NAME]" at bounding box center [209, 51] width 124 height 17
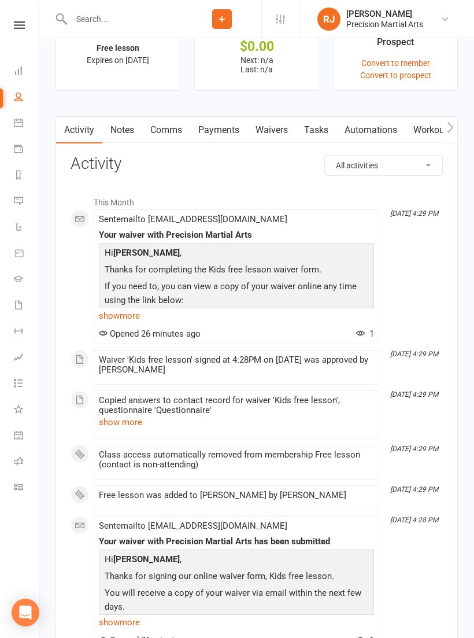
scroll to position [918, 0]
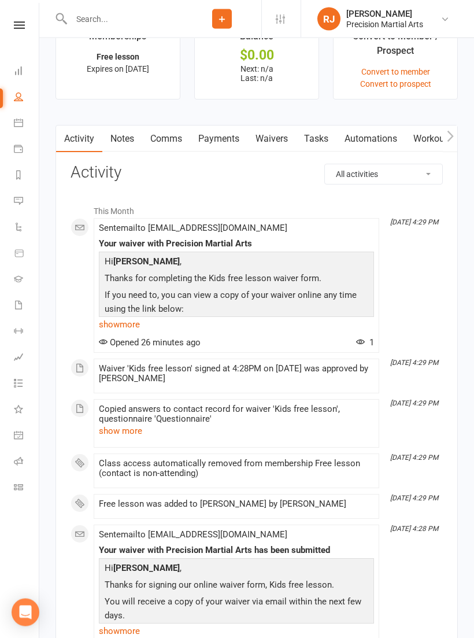
click at [283, 138] on link "Waivers" at bounding box center [272, 139] width 49 height 27
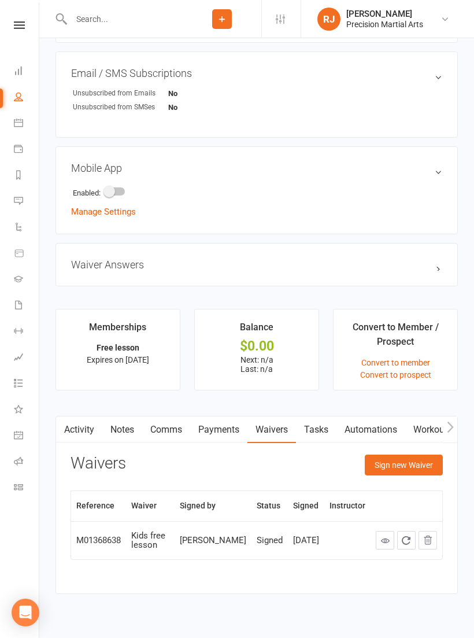
scroll to position [636, 0]
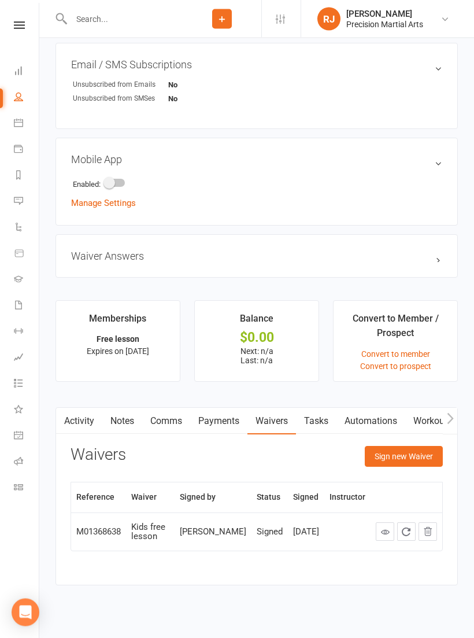
click at [408, 457] on button "Sign new Waiver" at bounding box center [404, 457] width 78 height 21
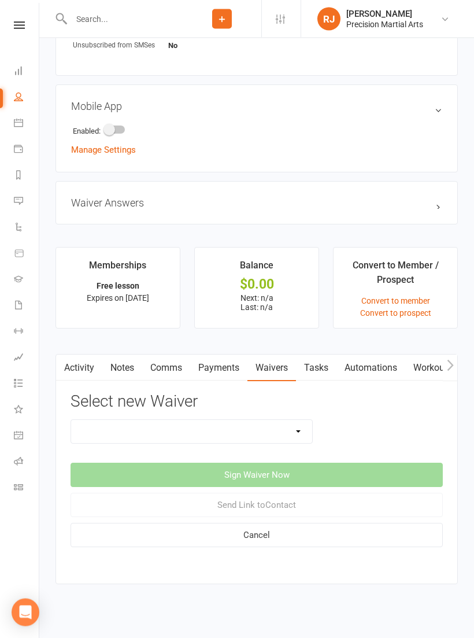
scroll to position [689, 0]
click at [296, 431] on select "4 week program 8 Wk restore Adults free session Adults PT session Adults PT ses…" at bounding box center [191, 432] width 241 height 23
select select "2767"
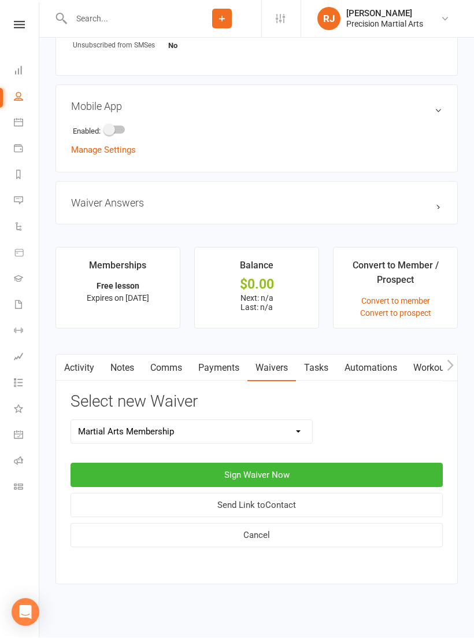
click at [314, 470] on button "Sign Waiver Now" at bounding box center [257, 475] width 373 height 24
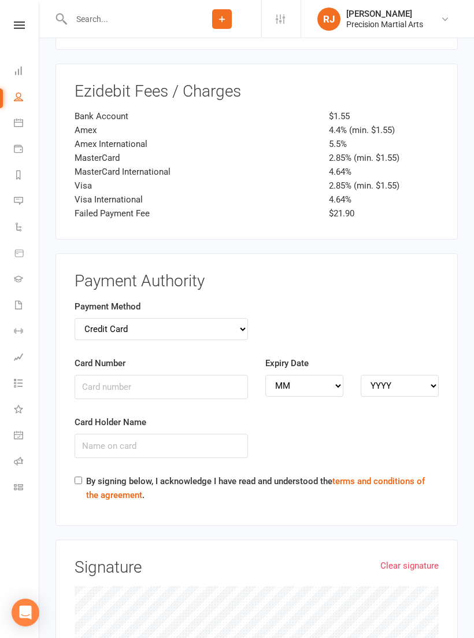
scroll to position [2623, 0]
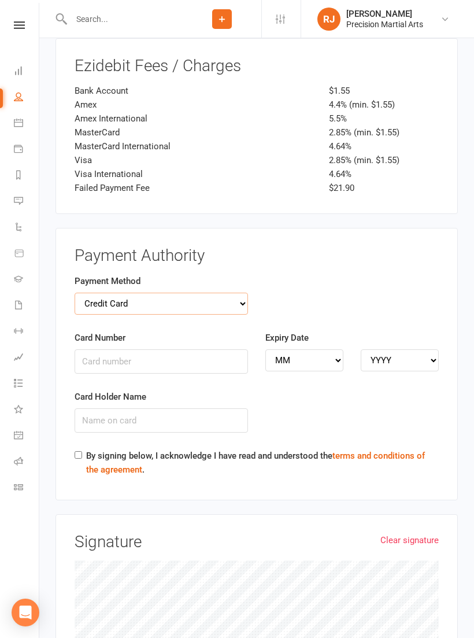
click at [91, 293] on select "Credit Card Bank Account" at bounding box center [162, 304] width 174 height 22
click at [189, 293] on select "Credit Card Bank Account" at bounding box center [162, 304] width 174 height 22
select select "bank_account"
click at [158, 349] on input "BSB" at bounding box center [162, 361] width 174 height 24
type input "735102"
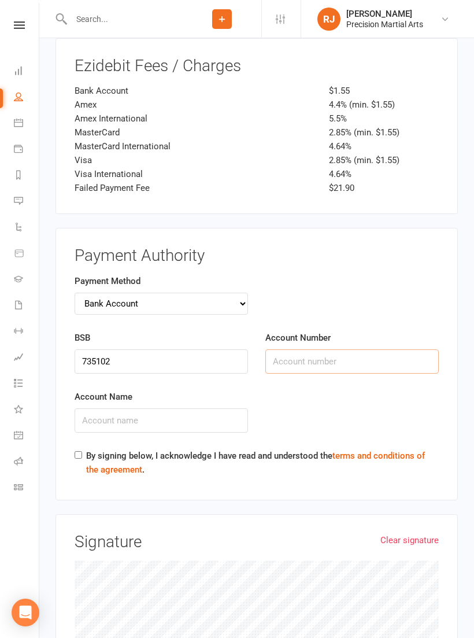
click at [316, 349] on input "Account Number" at bounding box center [353, 361] width 174 height 24
type input "690775"
click at [191, 408] on input "Account Name" at bounding box center [162, 420] width 174 height 24
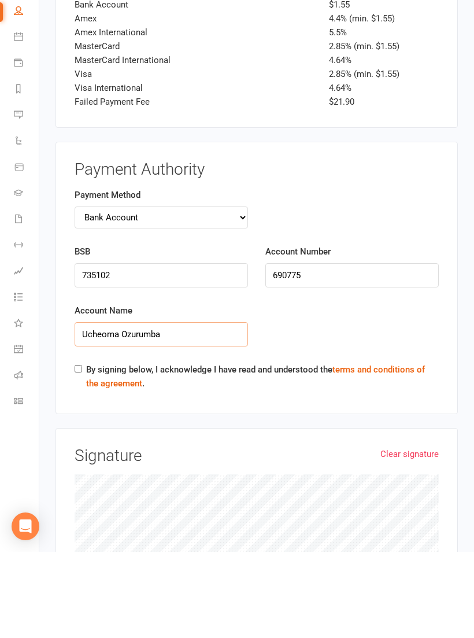
type input "Ucheoma Ozurumba"
click at [67, 353] on div "Payment Authority Payment Method Credit Card Bank Account BSB [FINANCIAL_ID] Ac…" at bounding box center [257, 364] width 403 height 272
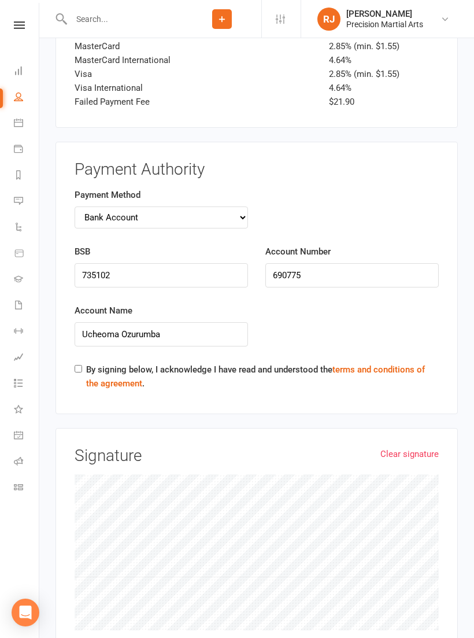
click at [78, 365] on input "By signing below, I acknowledge I have read and understood the terms and condit…" at bounding box center [79, 369] width 8 height 8
checkbox input "true"
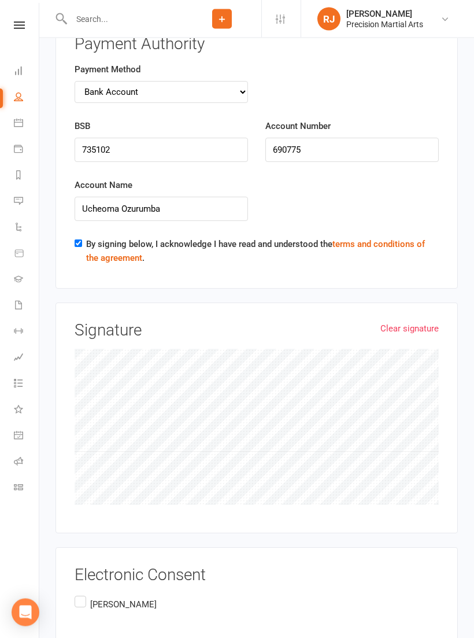
scroll to position [2893, 0]
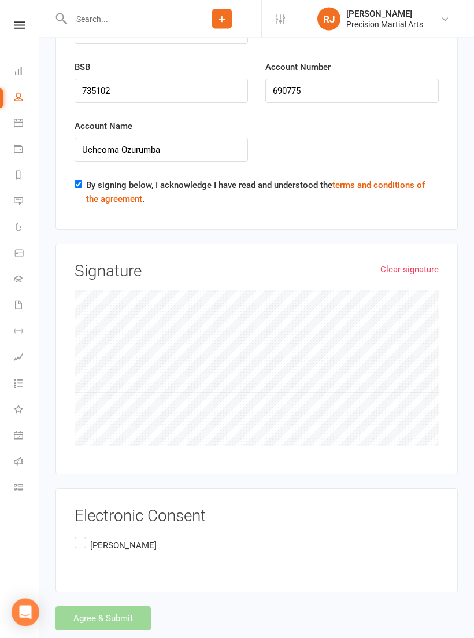
click at [83, 535] on label "[PERSON_NAME]" at bounding box center [116, 546] width 82 height 23
click at [82, 535] on input "[PERSON_NAME]" at bounding box center [79, 535] width 8 height 0
click at [120, 607] on button "Agree & Submit" at bounding box center [103, 619] width 95 height 24
